Goal: Task Accomplishment & Management: Complete application form

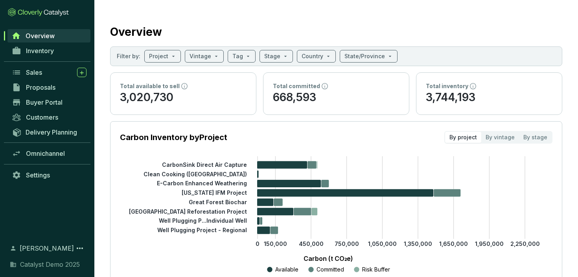
scroll to position [15, 0]
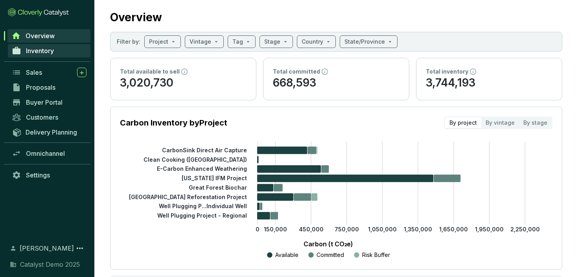
click at [39, 51] on span "Inventory" at bounding box center [40, 51] width 28 height 8
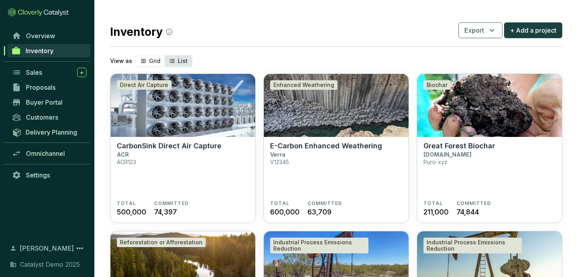
click at [183, 59] on span "List" at bounding box center [183, 60] width 10 height 7
click at [165, 55] on input "List" at bounding box center [165, 55] width 0 height 0
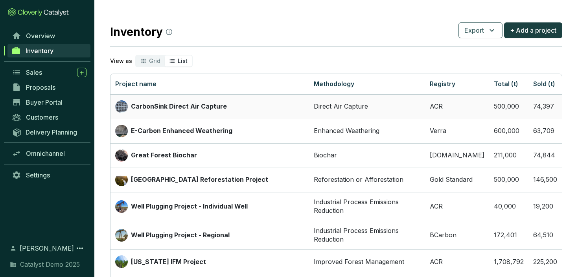
click at [172, 105] on p "CarbonSink Direct Air Capture" at bounding box center [179, 106] width 96 height 9
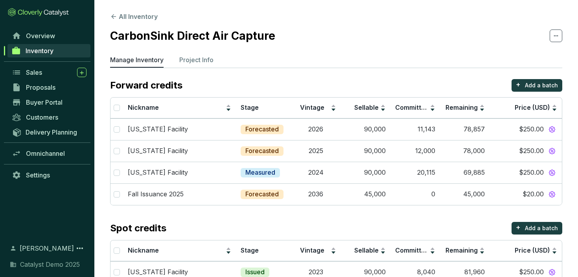
click at [143, 64] on p "Manage Inventory" at bounding box center [137, 59] width 54 height 9
click at [110, 13] on icon at bounding box center [113, 16] width 7 height 7
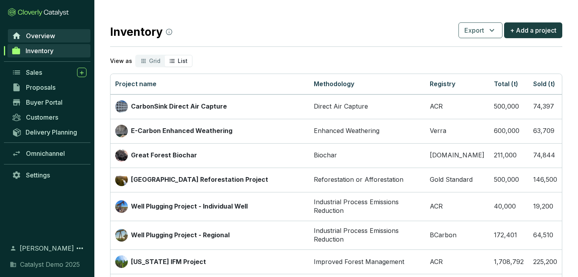
click at [44, 30] on link "Overview" at bounding box center [49, 35] width 83 height 13
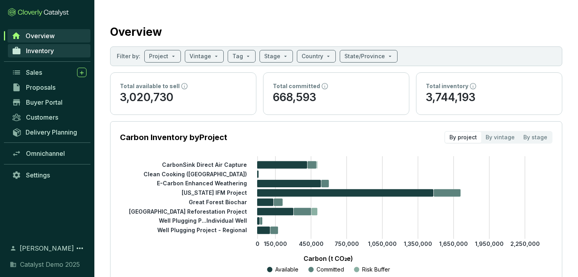
click at [47, 52] on span "Inventory" at bounding box center [40, 51] width 28 height 8
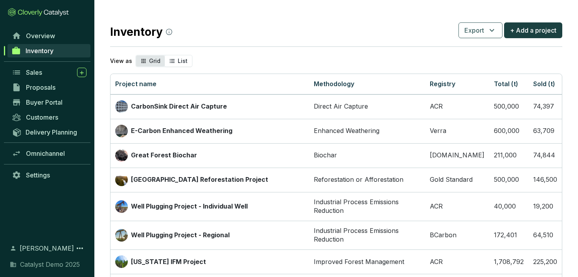
click at [145, 57] on icon "segmented control" at bounding box center [143, 60] width 6 height 9
click at [136, 55] on input "Grid" at bounding box center [136, 55] width 0 height 0
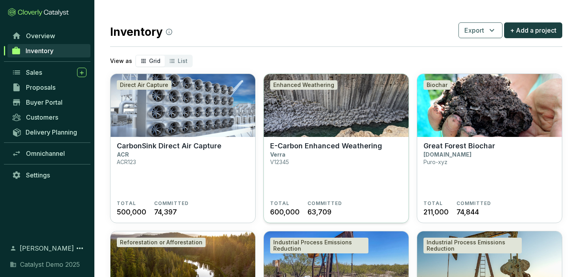
click at [313, 124] on img at bounding box center [336, 105] width 145 height 63
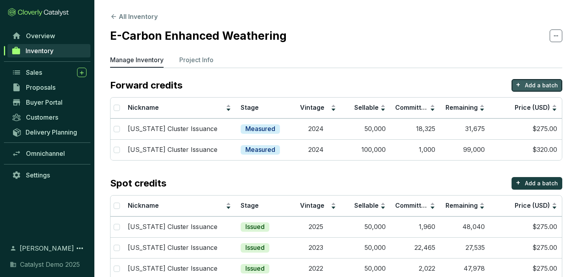
click at [554, 84] on p "Add a batch" at bounding box center [541, 85] width 33 height 8
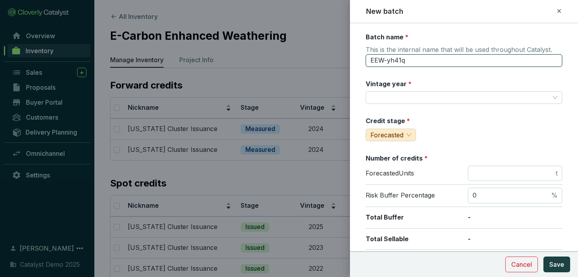
click at [387, 63] on input "EEW-yh41q" at bounding box center [464, 60] width 197 height 13
click at [405, 96] on input "Vintage year *" at bounding box center [460, 98] width 179 height 12
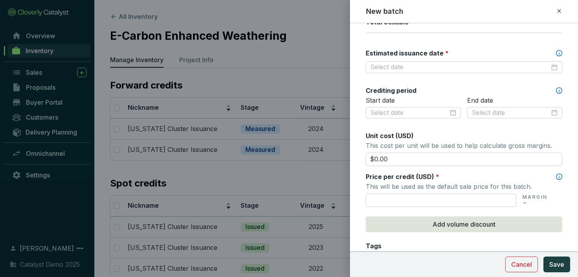
scroll to position [219, 0]
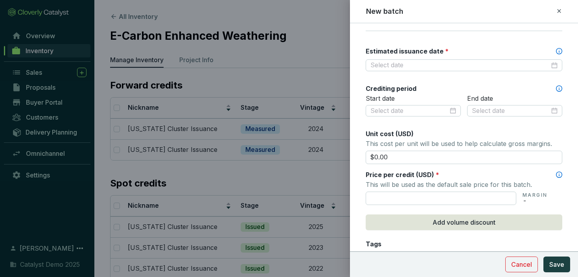
click at [409, 50] on label "Estimated issuance date *" at bounding box center [407, 51] width 83 height 9
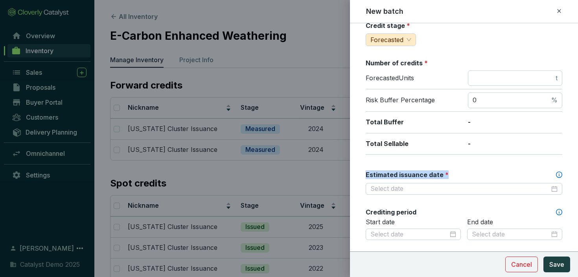
scroll to position [0, 0]
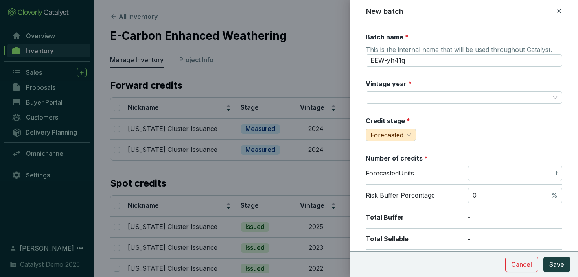
click at [560, 11] on icon at bounding box center [559, 10] width 6 height 9
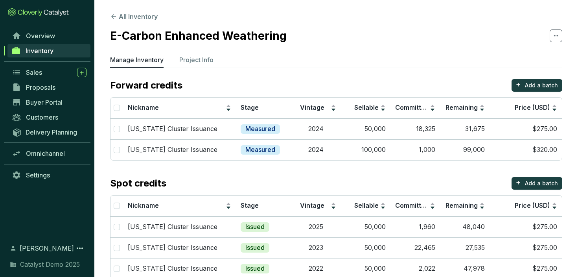
click at [46, 47] on span "Inventory" at bounding box center [40, 51] width 28 height 8
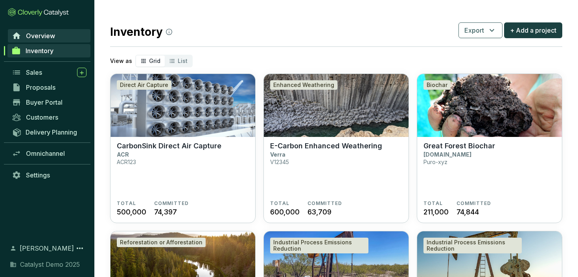
click at [42, 39] on span "Overview" at bounding box center [40, 36] width 29 height 8
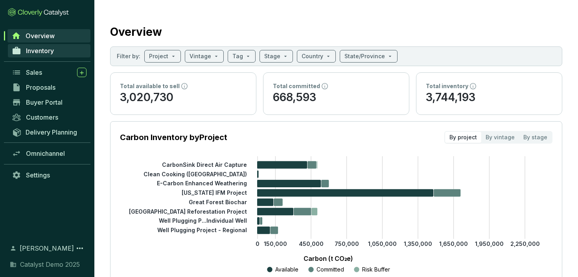
click at [43, 54] on span "Inventory" at bounding box center [40, 51] width 28 height 8
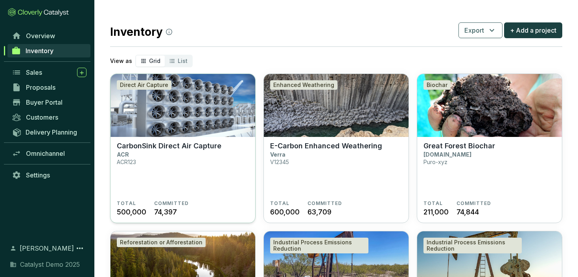
click at [184, 121] on img at bounding box center [183, 105] width 145 height 63
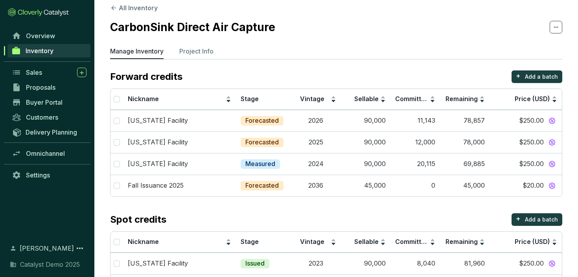
scroll to position [6, 0]
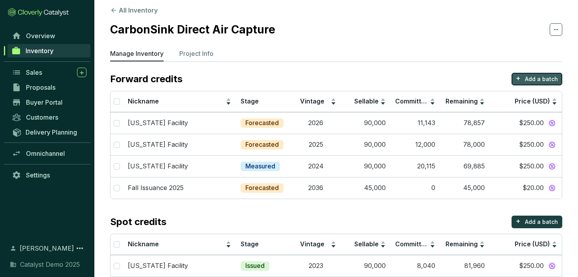
click at [538, 82] on p "Add a batch" at bounding box center [541, 79] width 33 height 8
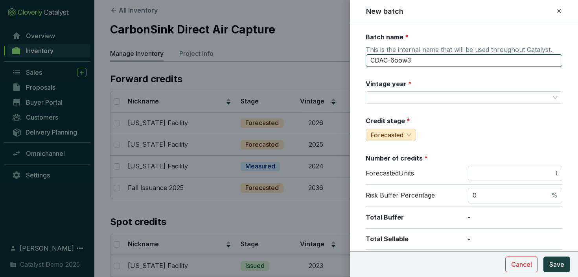
click at [395, 62] on input "CDAC-6oow3" at bounding box center [464, 60] width 197 height 13
click at [392, 85] on label "Vintage year *" at bounding box center [389, 83] width 46 height 9
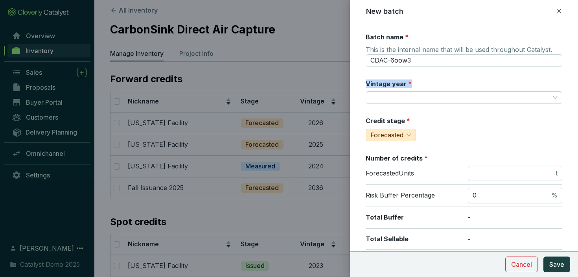
click at [392, 85] on label "Vintage year *" at bounding box center [389, 83] width 46 height 9
click at [390, 122] on label "Credit stage *" at bounding box center [388, 120] width 44 height 9
click at [397, 155] on label "Number of credits *" at bounding box center [397, 158] width 62 height 9
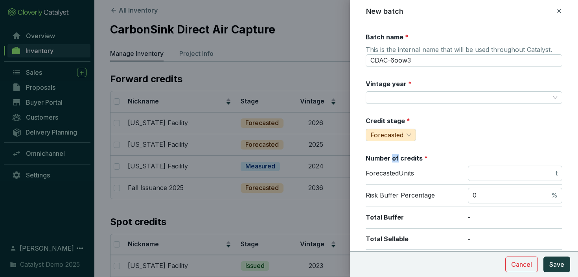
click at [397, 155] on label "Number of credits *" at bounding box center [397, 158] width 62 height 9
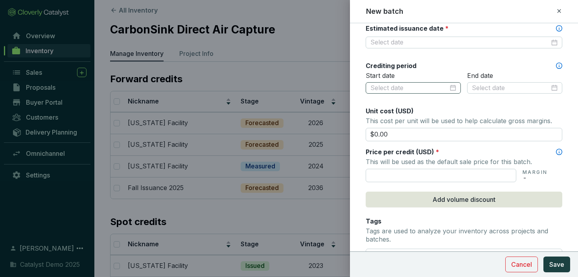
scroll to position [242, 0]
click at [387, 108] on span "Unit cost (USD)" at bounding box center [390, 111] width 48 height 8
click at [380, 153] on span "Price per credit (USD)" at bounding box center [400, 152] width 68 height 8
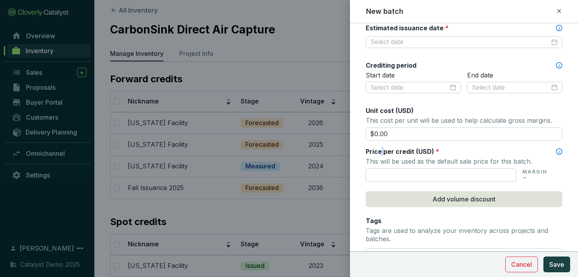
click at [380, 153] on span "Price per credit (USD)" at bounding box center [400, 152] width 68 height 8
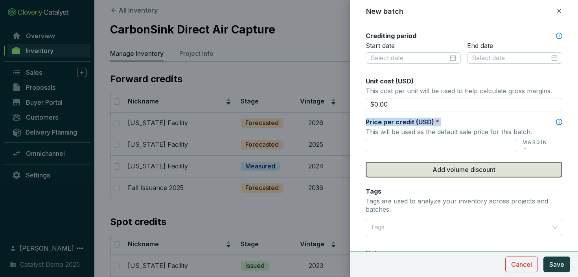
scroll to position [273, 0]
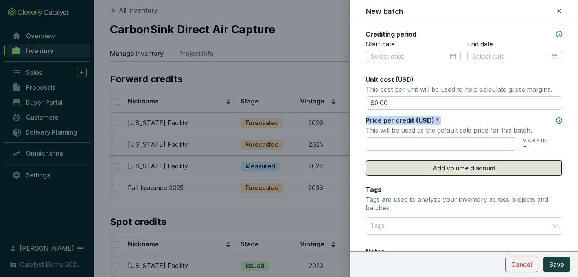
click at [447, 171] on span "Add volume discount" at bounding box center [464, 167] width 63 height 9
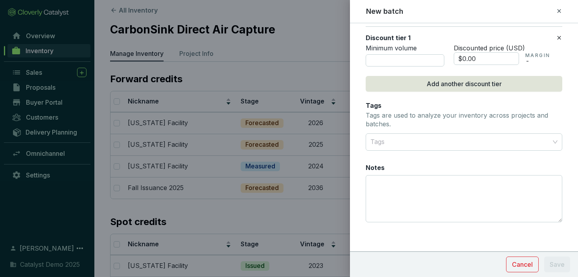
scroll to position [406, 0]
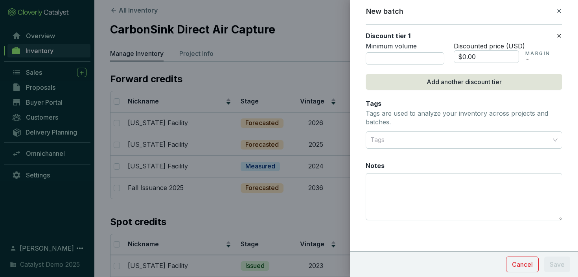
click at [560, 11] on icon at bounding box center [559, 10] width 6 height 9
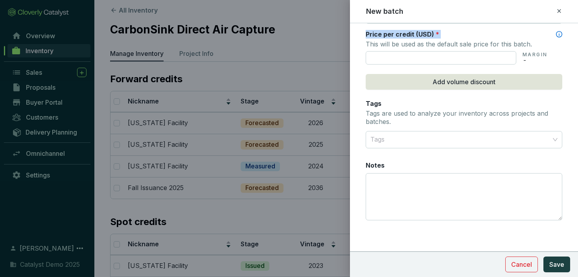
scroll to position [359, 0]
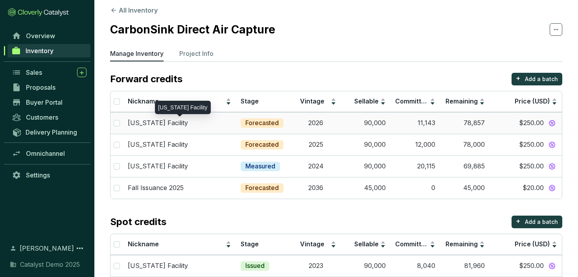
click at [195, 127] on div "[US_STATE] Facility" at bounding box center [179, 123] width 103 height 9
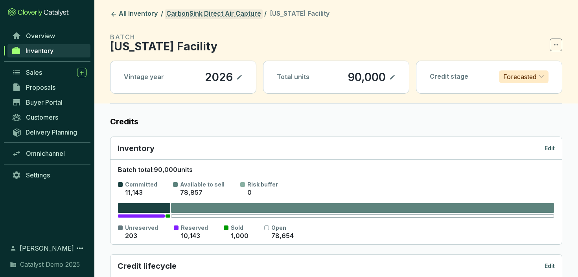
click at [190, 13] on link "CarbonSink Direct Air Capture" at bounding box center [214, 13] width 98 height 9
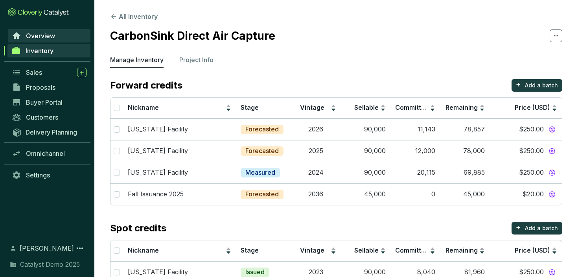
click at [41, 37] on span "Overview" at bounding box center [40, 36] width 29 height 8
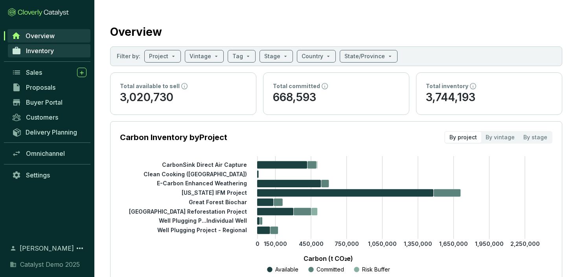
click at [44, 52] on span "Inventory" at bounding box center [40, 51] width 28 height 8
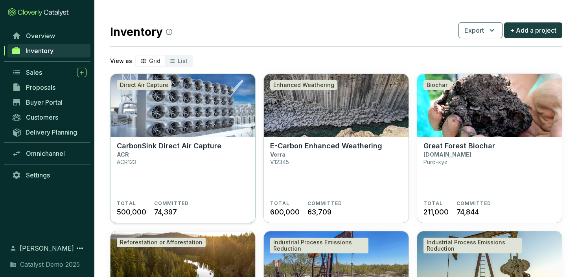
click at [193, 115] on img at bounding box center [183, 105] width 145 height 63
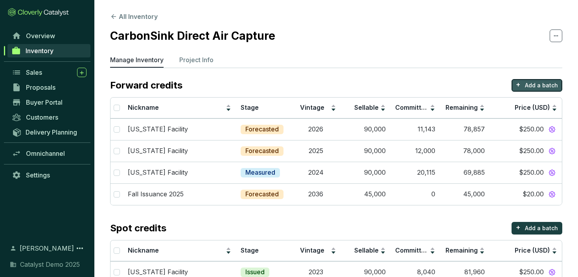
click at [539, 85] on p "Add a batch" at bounding box center [541, 85] width 33 height 8
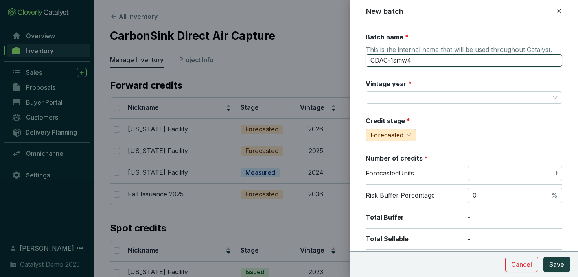
click at [397, 64] on input "CDAC-1smw4" at bounding box center [464, 60] width 197 height 13
click at [395, 84] on label "Vintage year *" at bounding box center [389, 83] width 46 height 9
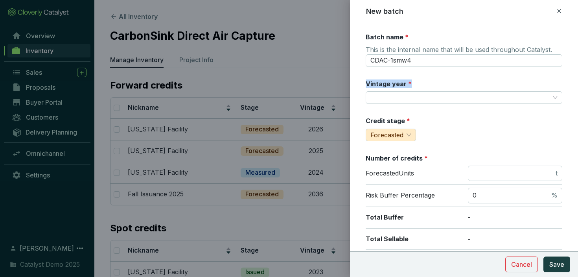
click at [395, 84] on label "Vintage year *" at bounding box center [389, 83] width 46 height 9
click at [394, 121] on label "Credit stage *" at bounding box center [388, 120] width 44 height 9
click at [394, 122] on label "Credit stage *" at bounding box center [388, 120] width 44 height 9
click at [395, 161] on label "Number of credits *" at bounding box center [397, 158] width 62 height 9
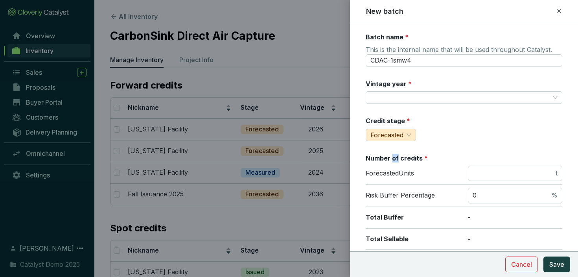
click at [395, 161] on label "Number of credits *" at bounding box center [397, 158] width 62 height 9
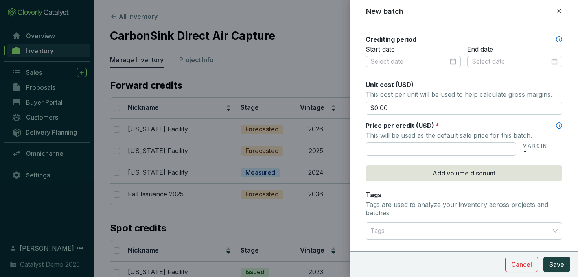
scroll to position [269, 0]
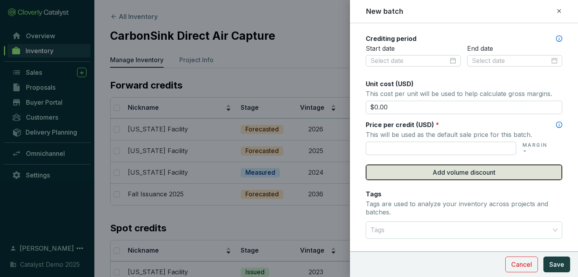
click at [445, 174] on span "Add volume discount" at bounding box center [464, 172] width 63 height 9
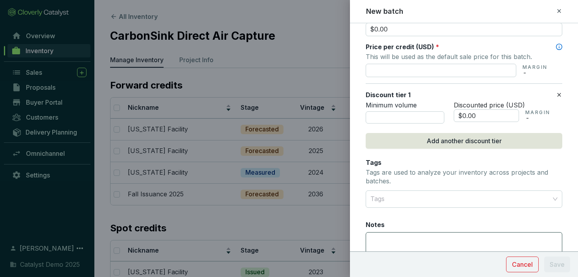
scroll to position [347, 0]
click at [529, 269] on button "Cancel" at bounding box center [522, 264] width 33 height 16
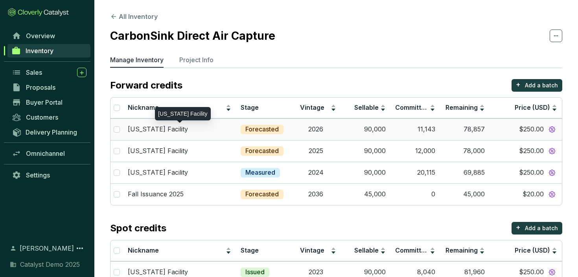
click at [187, 131] on div "[US_STATE] Facility" at bounding box center [179, 129] width 103 height 9
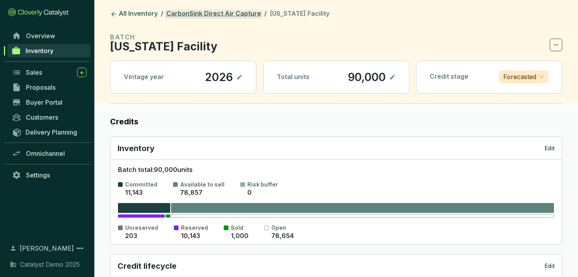
click at [202, 16] on link "CarbonSink Direct Air Capture" at bounding box center [214, 13] width 98 height 9
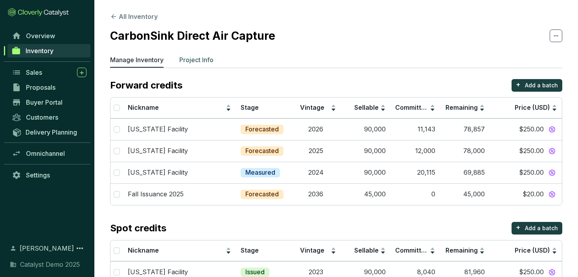
click at [191, 58] on p "Project Info" at bounding box center [196, 59] width 34 height 9
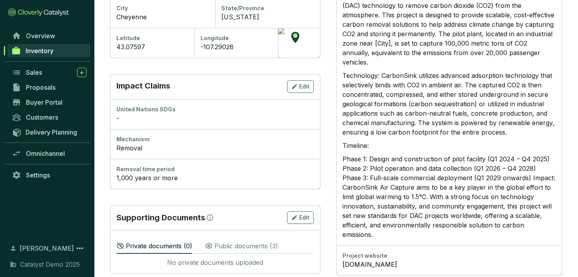
scroll to position [360, 0]
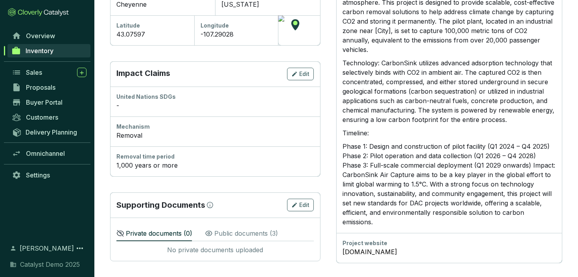
click at [240, 232] on p "Public documents ( 3 )" at bounding box center [246, 233] width 64 height 9
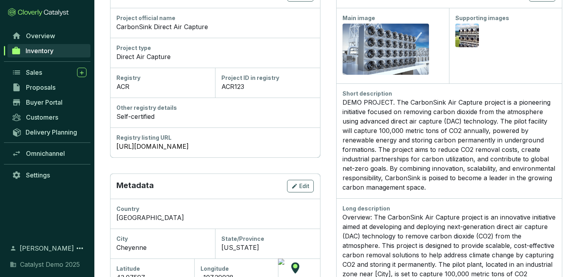
scroll to position [118, 0]
click at [369, 93] on div "Short description" at bounding box center [449, 93] width 213 height 8
click at [368, 208] on div "Long description" at bounding box center [449, 208] width 213 height 8
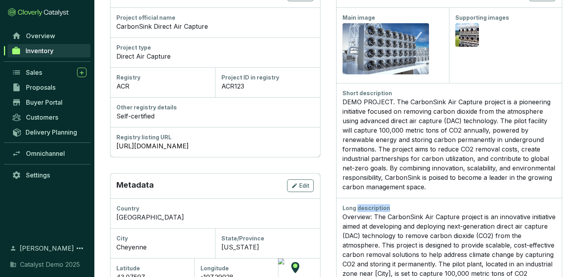
click at [368, 208] on div "Long description" at bounding box center [449, 208] width 213 height 8
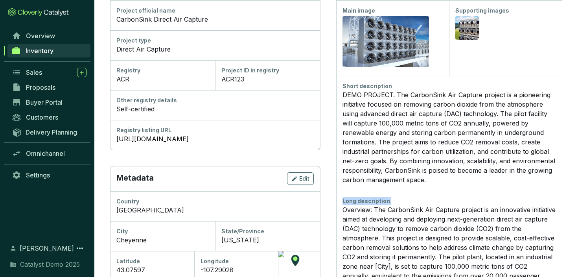
scroll to position [0, 0]
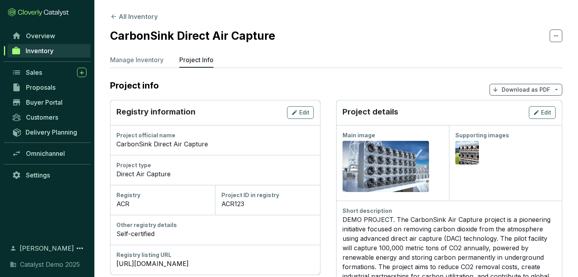
click at [528, 89] on p "Download as PDF" at bounding box center [526, 90] width 48 height 8
click at [521, 111] on span "Show pricing" at bounding box center [526, 108] width 36 height 6
click at [146, 16] on button "All Inventory" at bounding box center [134, 16] width 48 height 9
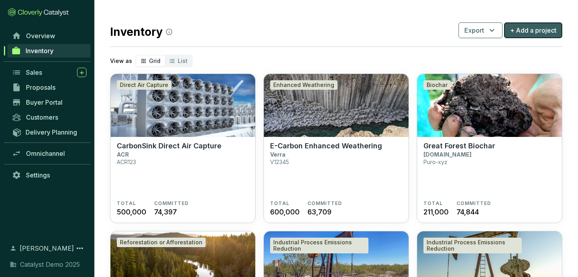
click at [520, 30] on span "+ Add a project" at bounding box center [533, 30] width 46 height 9
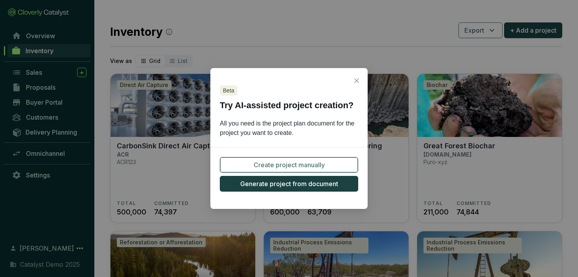
click at [301, 167] on span "Create project manually" at bounding box center [289, 164] width 71 height 9
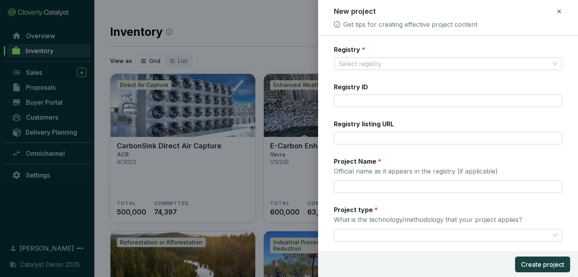
click at [351, 50] on label "Registry *" at bounding box center [349, 49] width 31 height 9
click at [360, 161] on label "Project Name *" at bounding box center [358, 161] width 48 height 9
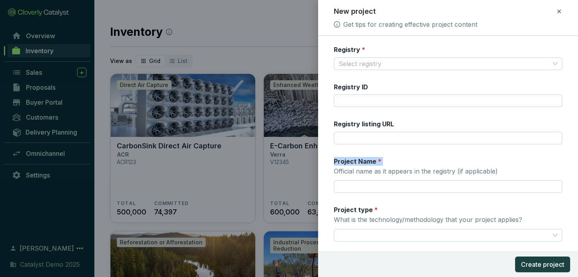
click at [360, 161] on label "Project Name *" at bounding box center [358, 161] width 48 height 9
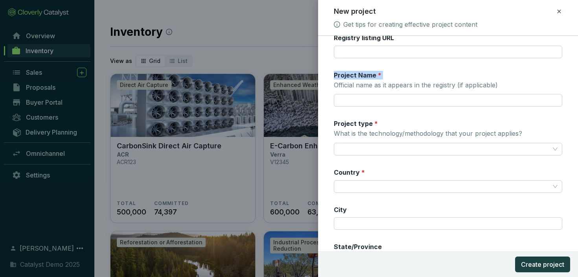
scroll to position [19, 0]
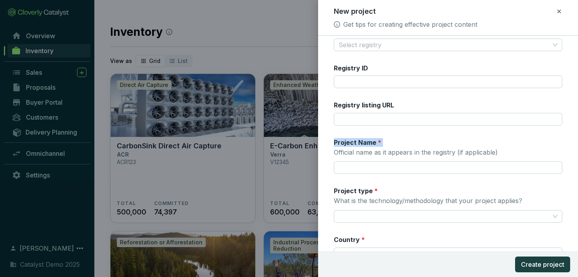
click at [559, 10] on icon at bounding box center [559, 11] width 6 height 9
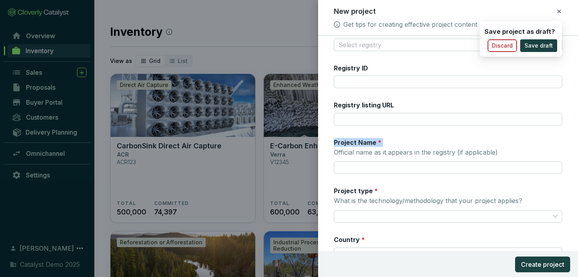
click at [513, 46] on span "Discard" at bounding box center [502, 46] width 21 height 8
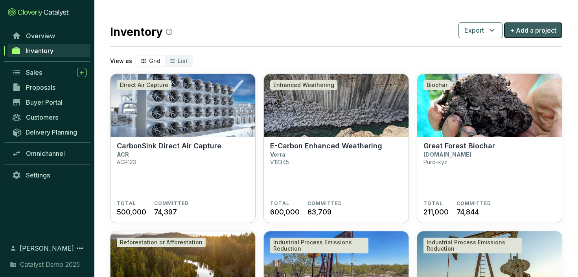
click at [523, 32] on span "+ Add a project" at bounding box center [533, 30] width 46 height 9
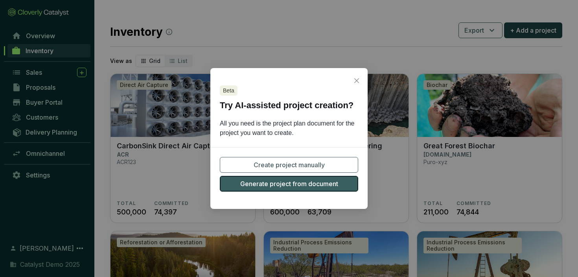
click at [304, 185] on span "Generate project from document" at bounding box center [289, 183] width 98 height 9
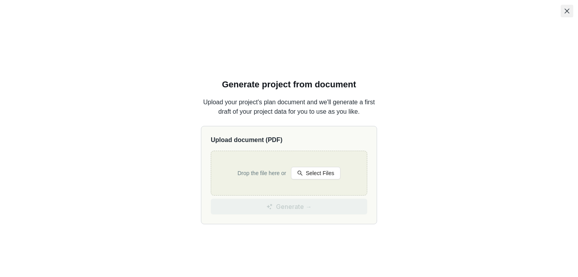
click at [566, 10] on icon "close" at bounding box center [567, 11] width 6 height 6
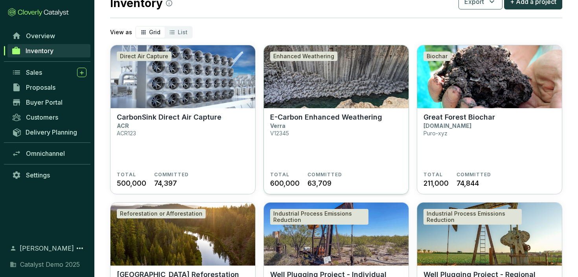
scroll to position [31, 0]
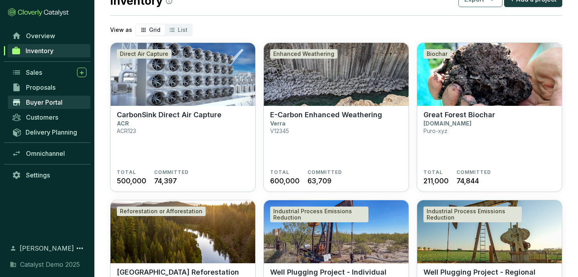
click at [42, 102] on span "Buyer Portal" at bounding box center [44, 102] width 37 height 8
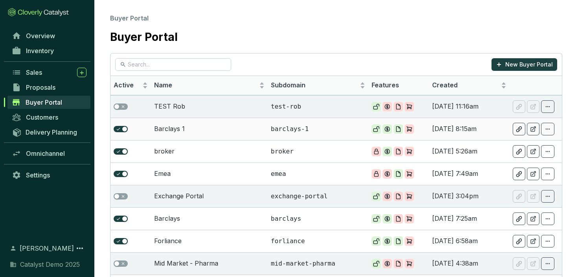
click at [227, 125] on td "Barclays 1" at bounding box center [209, 129] width 117 height 22
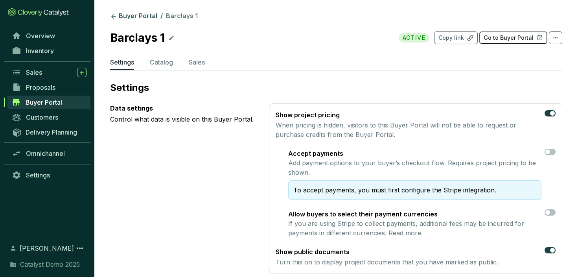
click at [497, 40] on p "Go to Buyer Portal" at bounding box center [509, 38] width 50 height 8
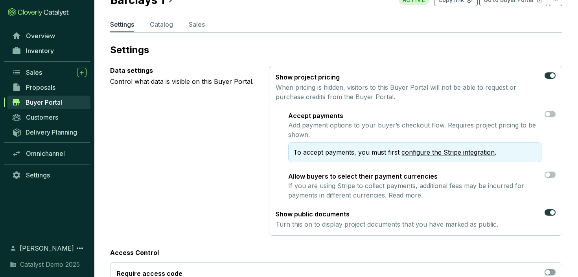
scroll to position [39, 0]
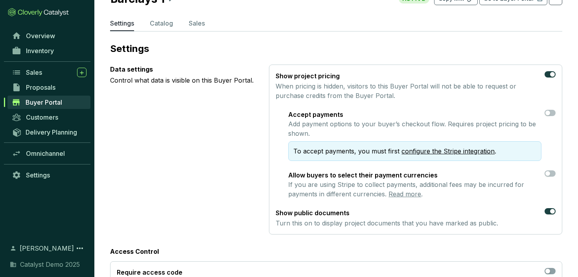
click at [300, 79] on p "Show project pricing" at bounding box center [409, 75] width 266 height 9
click at [303, 116] on p "Accept payments" at bounding box center [414, 114] width 253 height 9
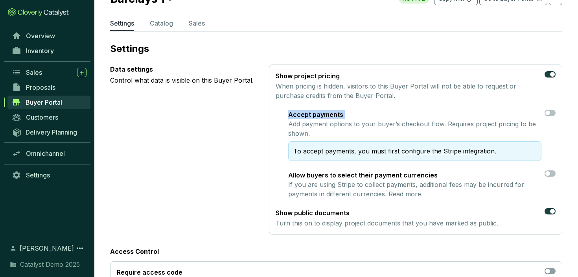
click at [303, 116] on p "Accept payments" at bounding box center [414, 114] width 253 height 9
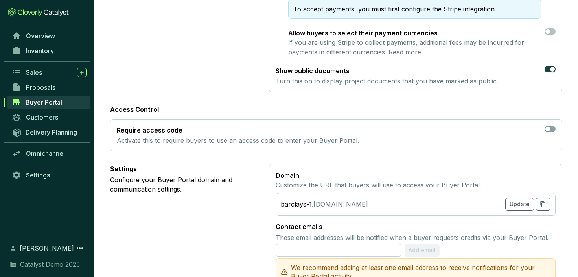
scroll to position [186, 0]
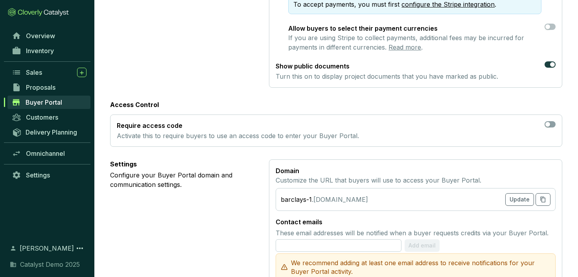
click at [152, 126] on p "Require access code" at bounding box center [238, 125] width 242 height 9
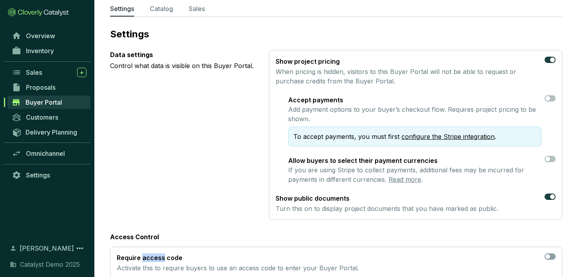
scroll to position [0, 0]
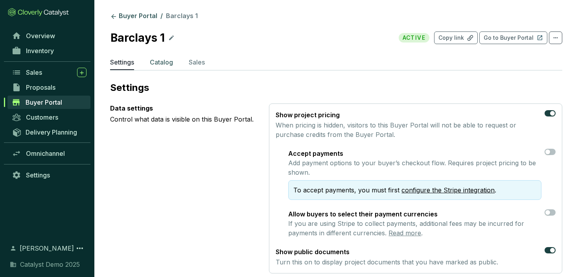
click at [172, 58] on p "Catalog" at bounding box center [161, 61] width 23 height 9
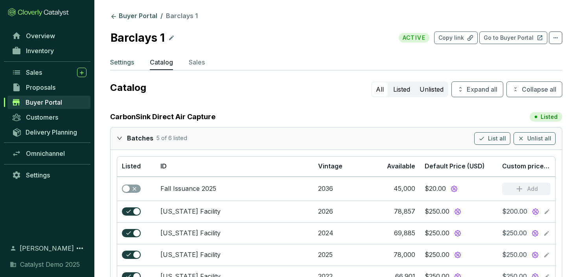
click at [129, 63] on p "Settings" at bounding box center [122, 61] width 24 height 9
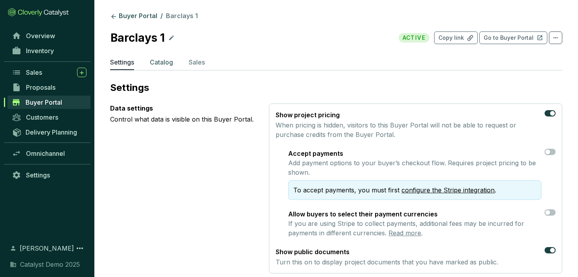
click at [153, 66] on p "Catalog" at bounding box center [161, 61] width 23 height 9
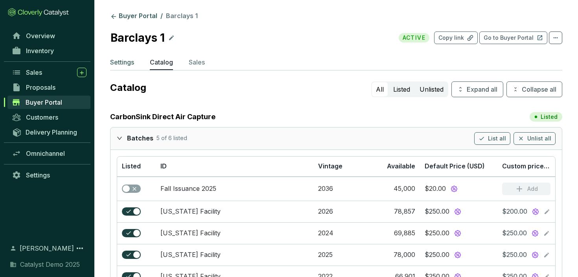
click at [127, 63] on p "Settings" at bounding box center [122, 61] width 24 height 9
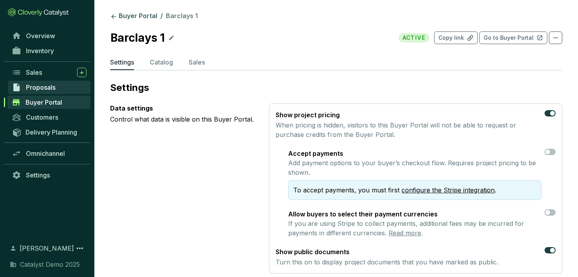
click at [52, 87] on span "Proposals" at bounding box center [41, 87] width 30 height 8
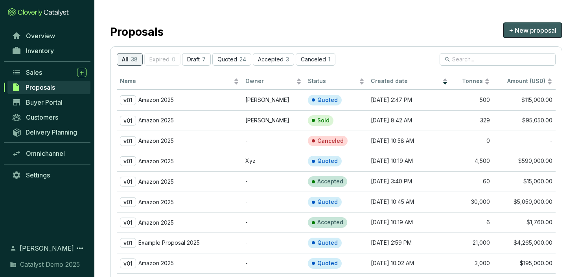
click at [520, 31] on span "+ New proposal" at bounding box center [533, 30] width 48 height 9
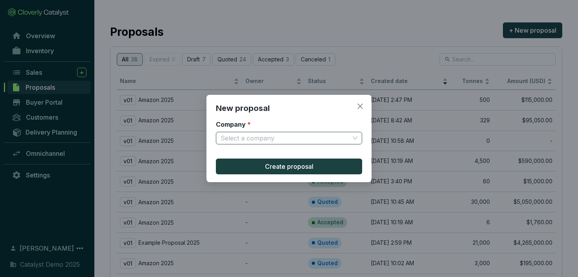
click at [297, 138] on input "Company *" at bounding box center [285, 138] width 129 height 12
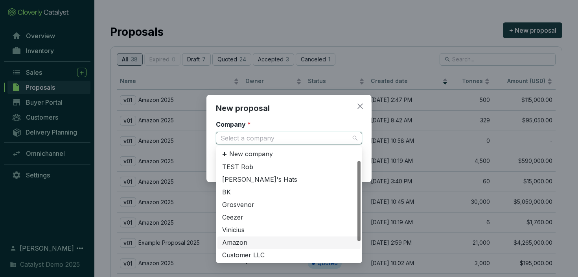
click at [264, 242] on div "Amazon" at bounding box center [289, 242] width 134 height 9
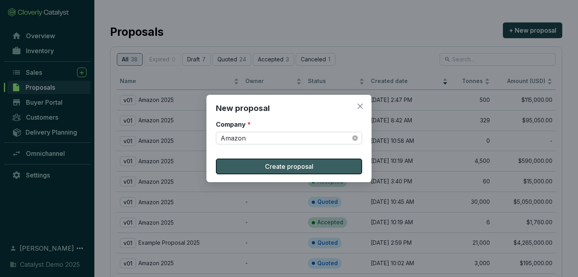
click at [258, 168] on button "Create proposal" at bounding box center [289, 167] width 146 height 16
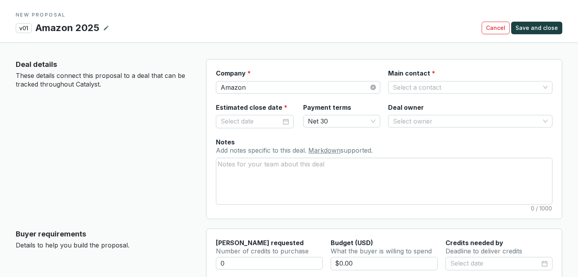
click at [38, 63] on p "Deal details" at bounding box center [105, 64] width 178 height 11
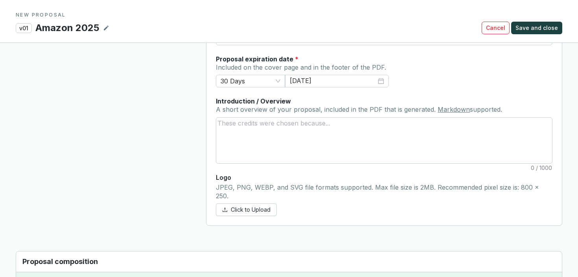
scroll to position [358, 0]
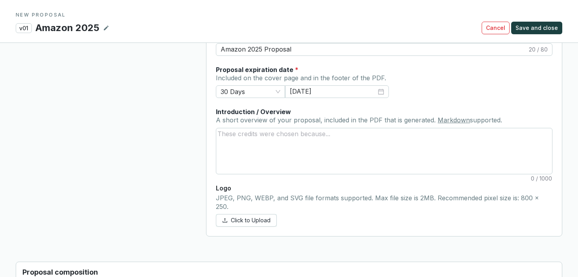
click at [228, 70] on label "Proposal expiration date *" at bounding box center [257, 69] width 83 height 9
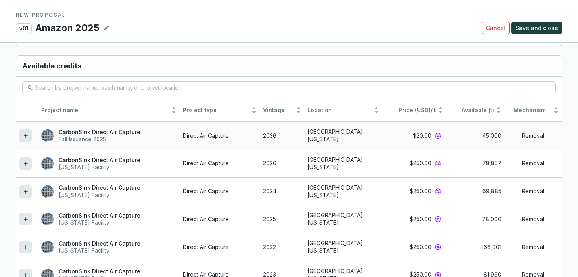
scroll to position [668, 0]
click at [24, 131] on icon at bounding box center [25, 135] width 6 height 9
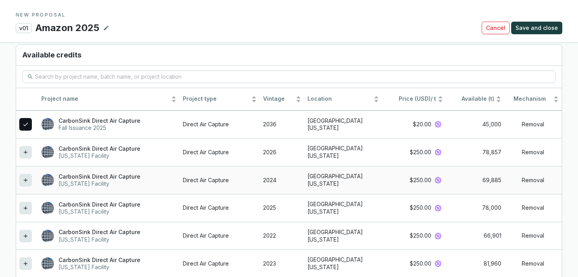
click at [27, 175] on icon at bounding box center [25, 179] width 6 height 9
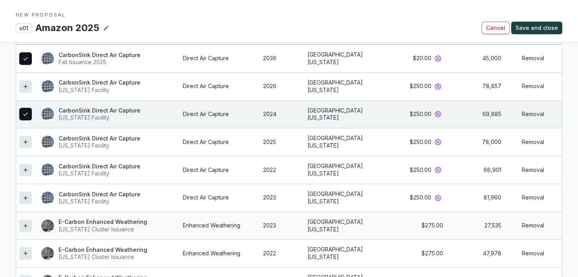
click at [28, 221] on icon at bounding box center [25, 225] width 6 height 9
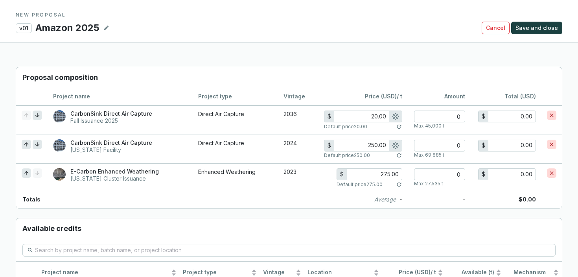
scroll to position [507, 0]
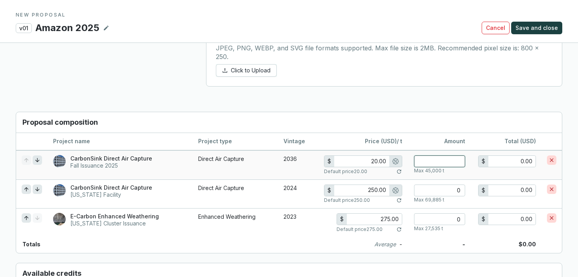
click at [424, 155] on input "number" at bounding box center [439, 161] width 51 height 12
type input "5"
type input "100.00"
type input "50"
type input "1,000.00"
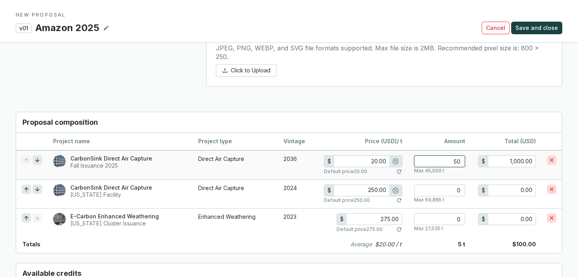
type input "500"
type input "10,000.00"
type input "16.00"
type input "5000"
type input "80,000.00"
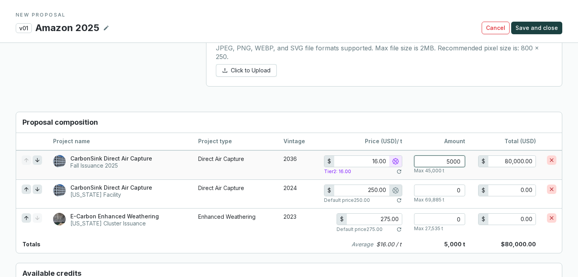
type input "20.00"
type input "500"
type input "10,000.00"
type input "50"
type input "1,000.00"
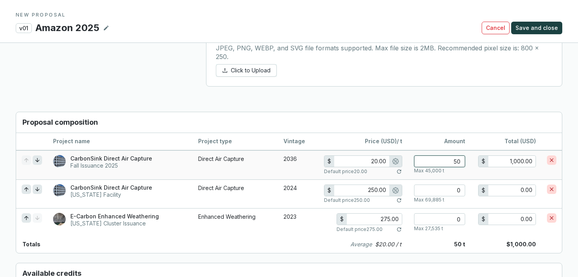
type input "5"
type input "100.00"
type input "0"
type input "0.00"
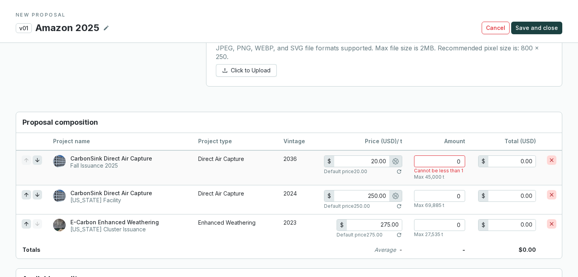
click at [421, 174] on p "Max 45,000 t" at bounding box center [429, 177] width 30 height 6
click at [451, 155] on input "number" at bounding box center [439, 161] width 51 height 12
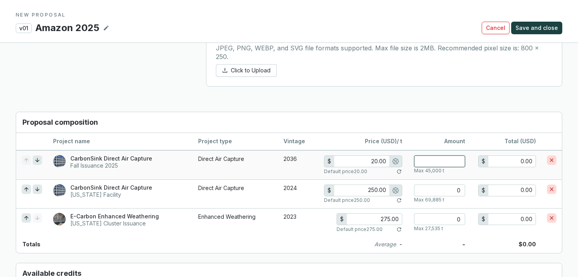
type input "4"
type input "80.00"
type input "46"
type input "920.00"
type input "460"
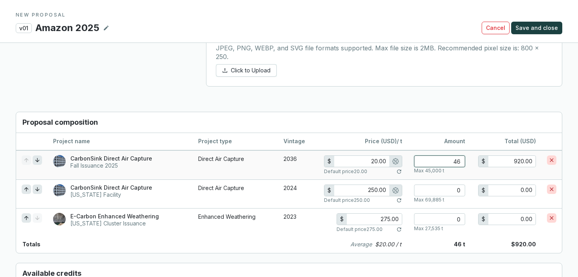
type input "9,200.00"
type input "16.00"
type input "4600"
type input "73,600.00"
type input "46000"
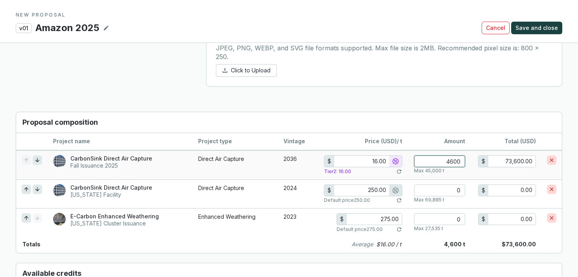
type input "736,000.00"
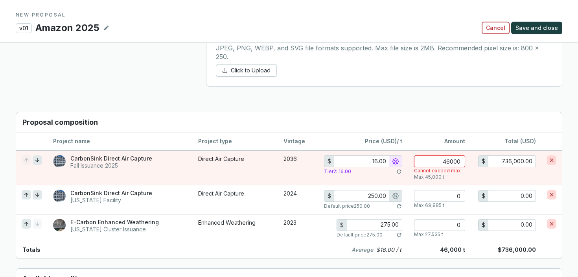
type input "46000"
click at [498, 26] on span "Cancel" at bounding box center [495, 28] width 19 height 8
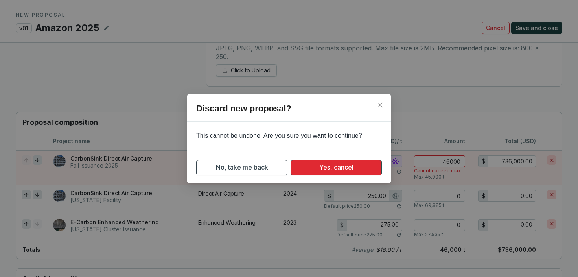
click at [317, 166] on button "Yes, cancel" at bounding box center [336, 168] width 91 height 16
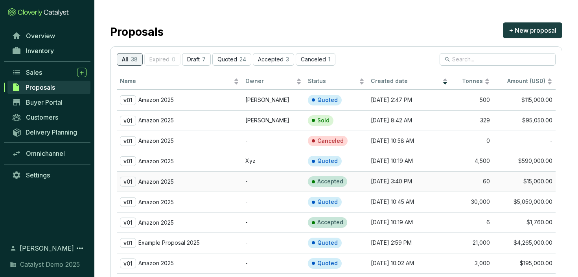
scroll to position [63, 0]
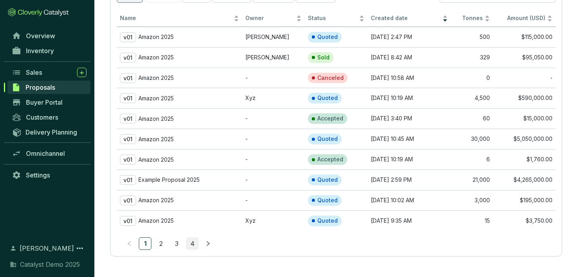
click at [195, 242] on link "4" at bounding box center [192, 244] width 12 height 12
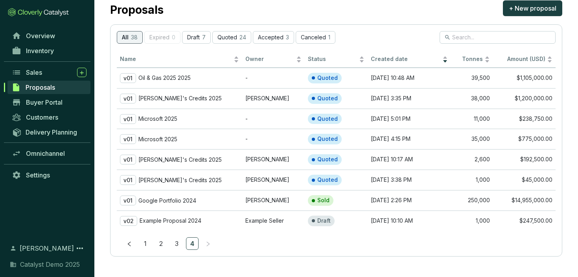
scroll to position [22, 0]
click at [185, 201] on p "Google Portfolio 2024" at bounding box center [167, 200] width 58 height 7
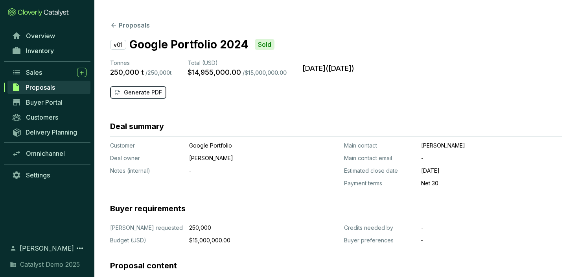
click at [152, 93] on p "Generate PDF" at bounding box center [143, 93] width 38 height 8
click at [119, 23] on button "Proposals" at bounding box center [130, 24] width 40 height 9
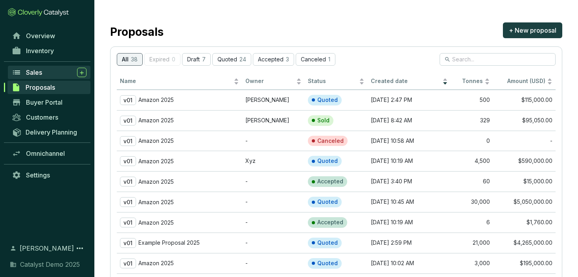
click at [46, 69] on div "Sales" at bounding box center [56, 72] width 61 height 9
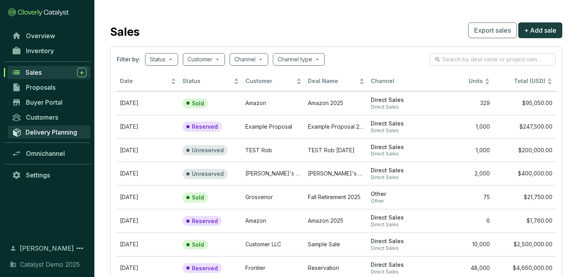
click at [68, 136] on span "Delivery Planning" at bounding box center [52, 132] width 52 height 8
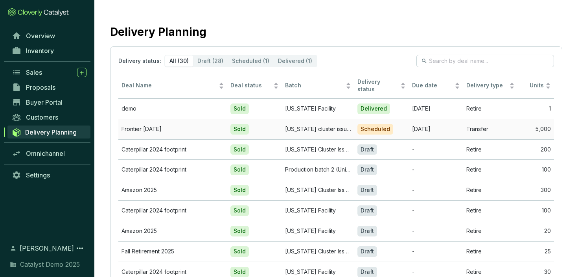
click at [199, 124] on td "Frontier [DATE]" at bounding box center [172, 129] width 109 height 20
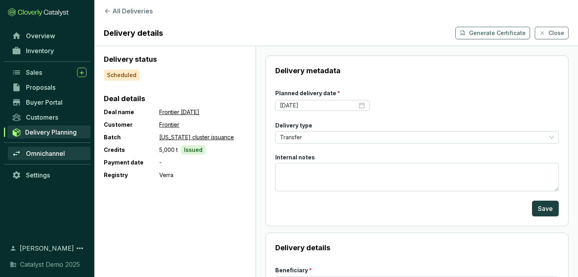
click at [60, 152] on span "Omnichannel" at bounding box center [45, 153] width 39 height 8
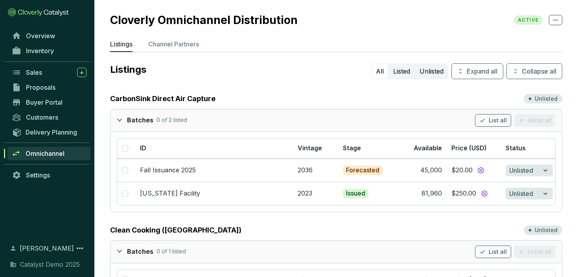
click at [175, 45] on p "Channel Partners" at bounding box center [173, 43] width 51 height 9
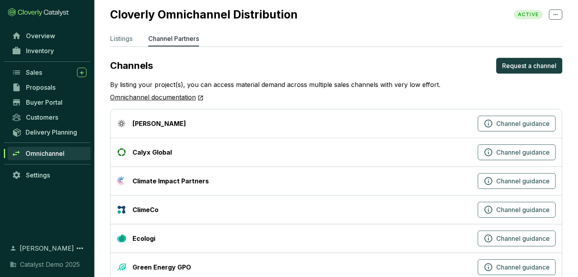
scroll to position [5, 0]
click at [123, 39] on p "Listings" at bounding box center [121, 38] width 22 height 9
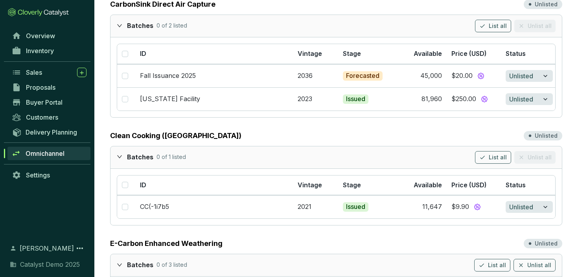
scroll to position [95, 0]
